Goal: Task Accomplishment & Management: Manage account settings

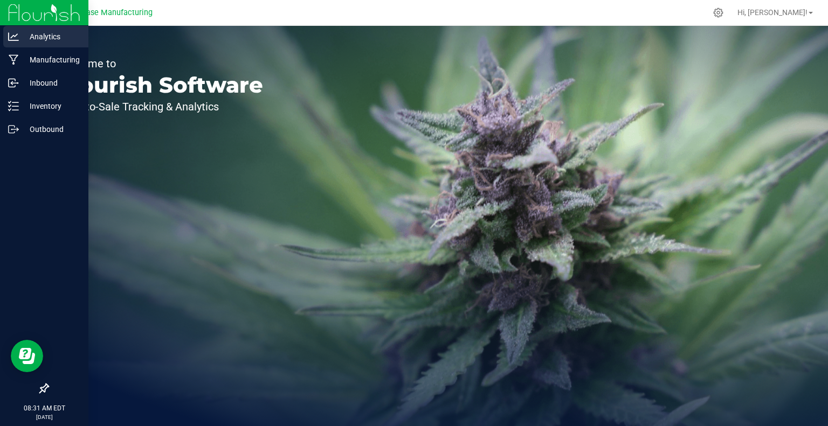
click at [41, 40] on p "Analytics" at bounding box center [51, 36] width 65 height 13
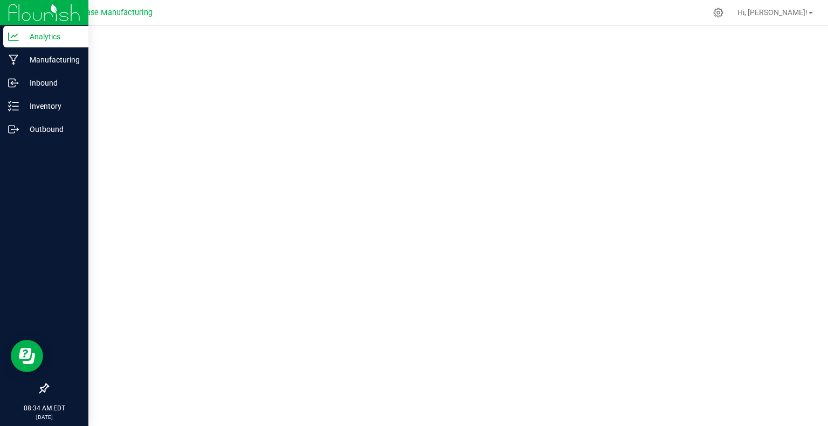
click at [41, 38] on p "Analytics" at bounding box center [51, 36] width 65 height 13
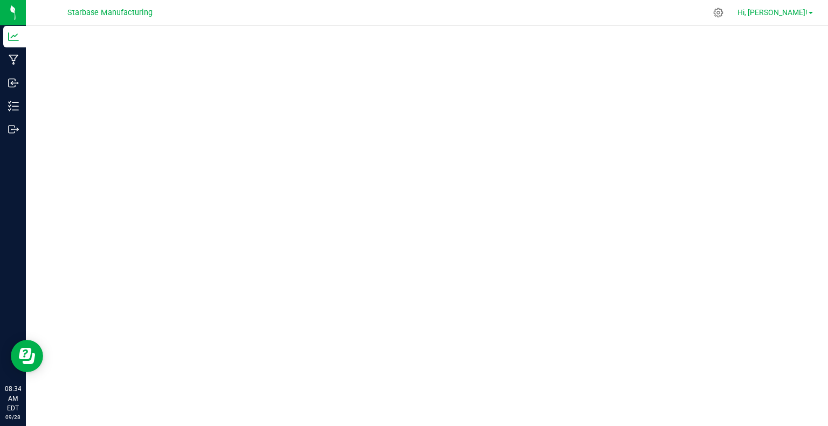
click at [811, 11] on link "Hi, [PERSON_NAME]!" at bounding box center [775, 12] width 84 height 11
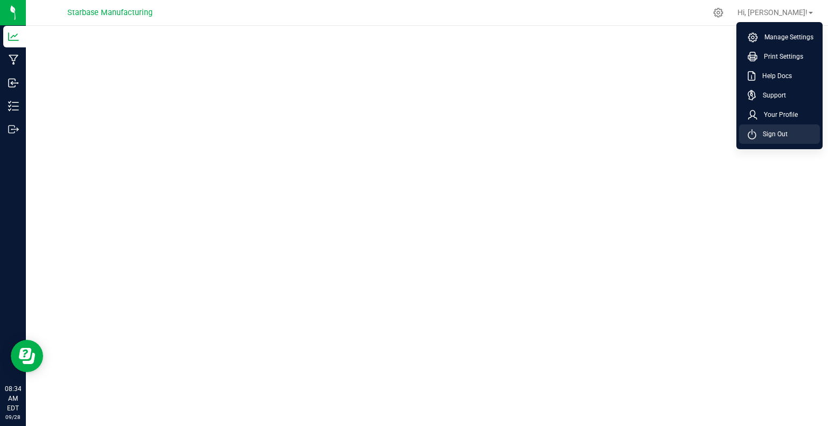
click at [770, 136] on span "Sign Out" at bounding box center [771, 134] width 31 height 11
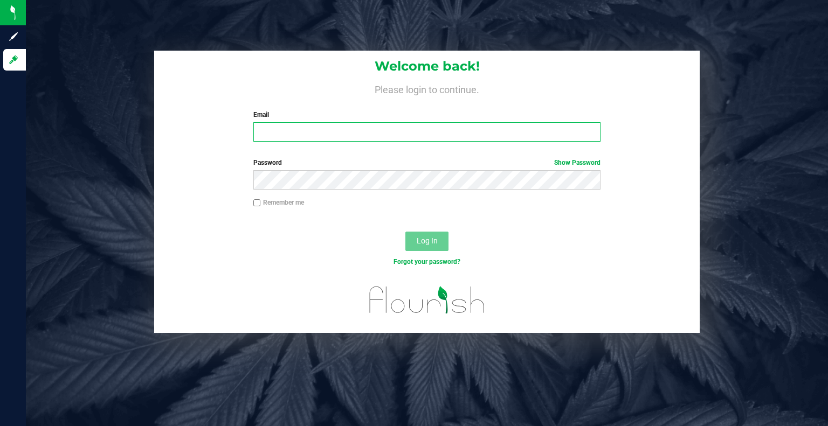
click at [273, 140] on input "Email" at bounding box center [427, 131] width 348 height 19
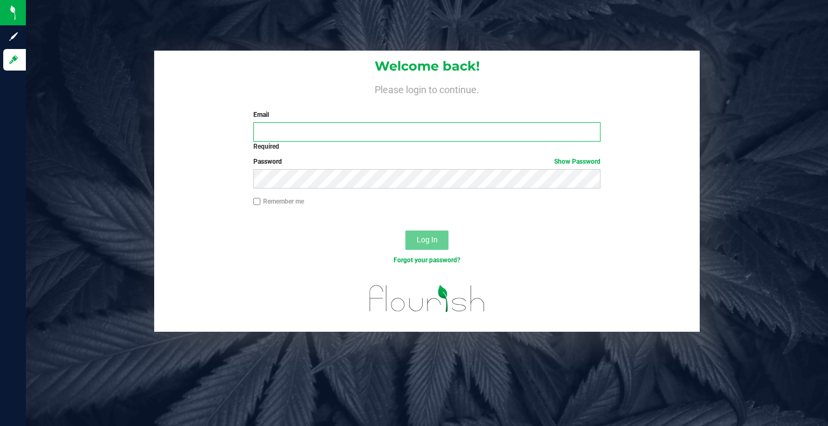
click at [266, 134] on input "Email" at bounding box center [427, 131] width 348 height 19
type input "[PERSON_NAME][EMAIL_ADDRESS][DOMAIN_NAME]"
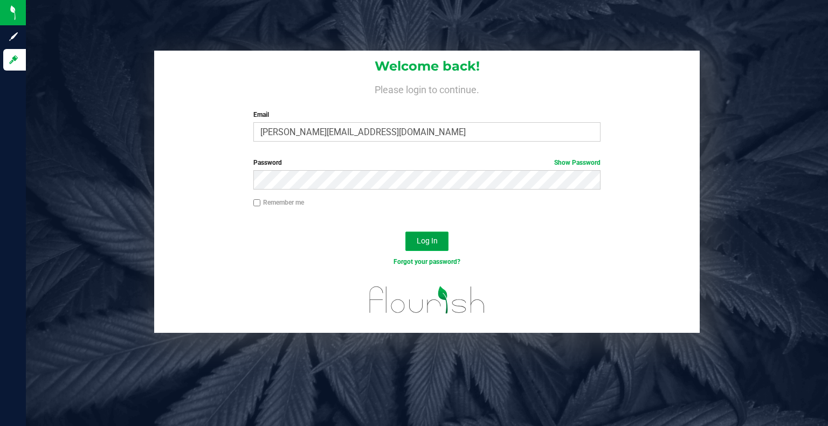
click at [431, 239] on span "Log In" at bounding box center [427, 241] width 21 height 9
